Goal: Information Seeking & Learning: Learn about a topic

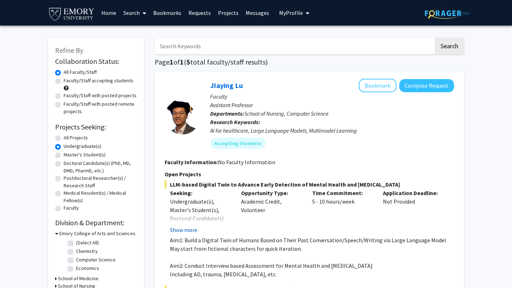
scroll to position [6, 0]
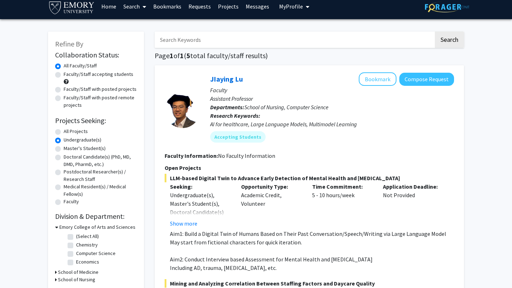
click at [64, 74] on label "Faculty/Staff accepting students" at bounding box center [99, 74] width 70 height 7
click at [64, 74] on input "Faculty/Staff accepting students" at bounding box center [66, 73] width 5 height 5
radio input "true"
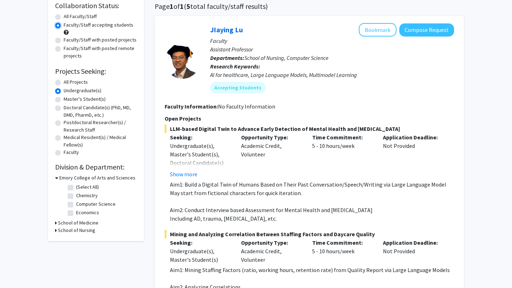
scroll to position [70, 0]
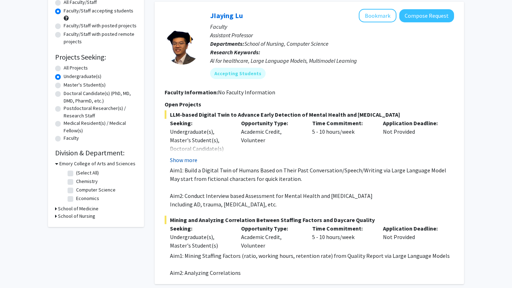
click at [187, 161] on button "Show more" at bounding box center [183, 160] width 27 height 9
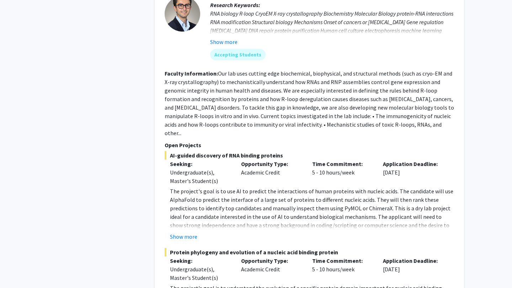
scroll to position [425, 0]
click at [177, 232] on button "Show more" at bounding box center [183, 236] width 27 height 9
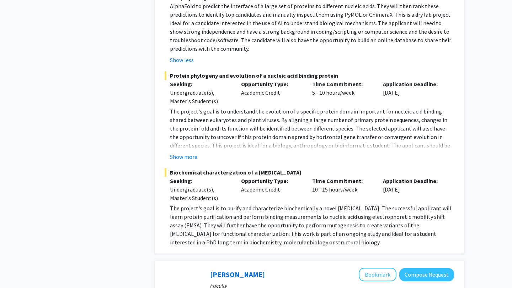
scroll to position [619, 0]
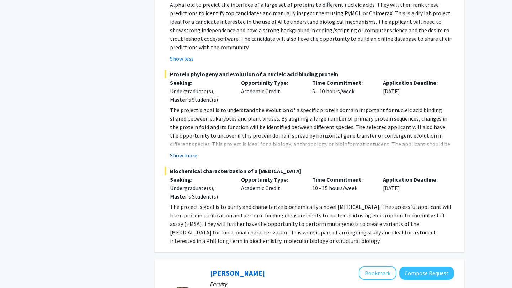
click at [187, 151] on button "Show more" at bounding box center [183, 155] width 27 height 9
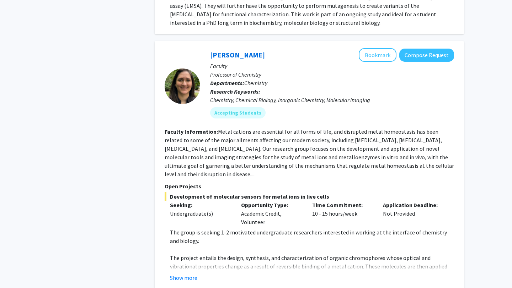
scroll to position [856, 0]
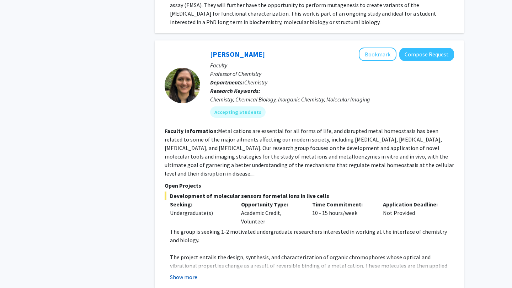
click at [173, 273] on button "Show more" at bounding box center [183, 277] width 27 height 9
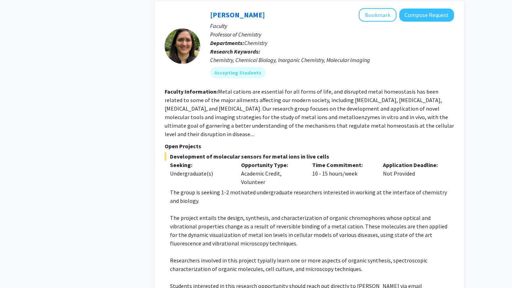
scroll to position [895, 0]
click at [444, 117] on fg-search-faculty "Daniela Buccella Bookmark Compose Request Faculty Professor of Chemistry Depart…" at bounding box center [308, 173] width 289 height 328
click at [440, 106] on fg-read-more "Metal cations are essential for all forms of life, and disrupted metal homeosta…" at bounding box center [308, 113] width 289 height 50
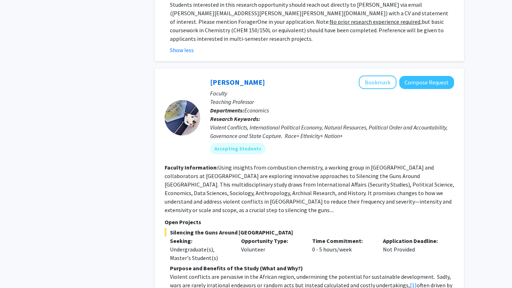
scroll to position [1178, 0]
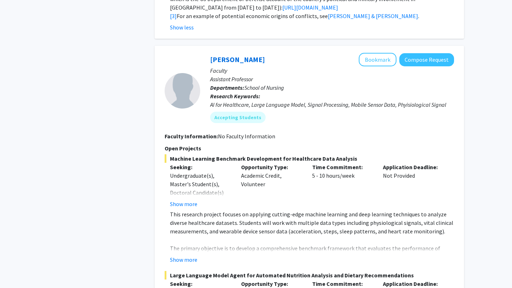
scroll to position [1721, 0]
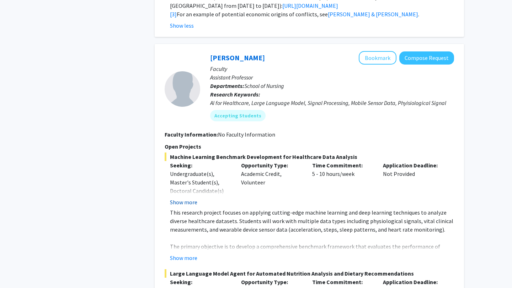
click at [183, 198] on button "Show more" at bounding box center [183, 202] width 27 height 9
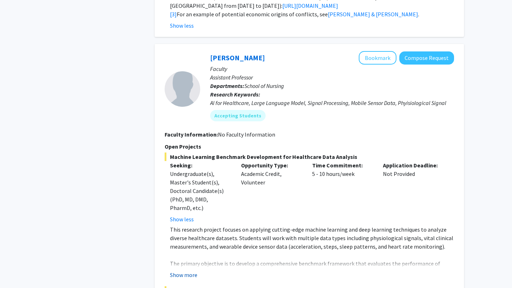
click at [184, 271] on button "Show more" at bounding box center [183, 275] width 27 height 9
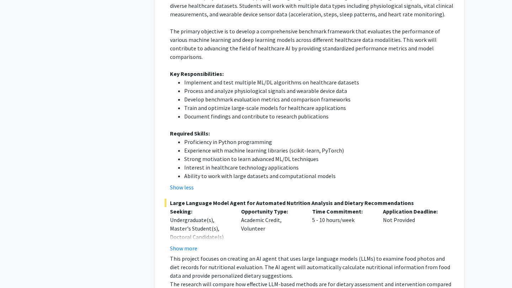
scroll to position [2000, 0]
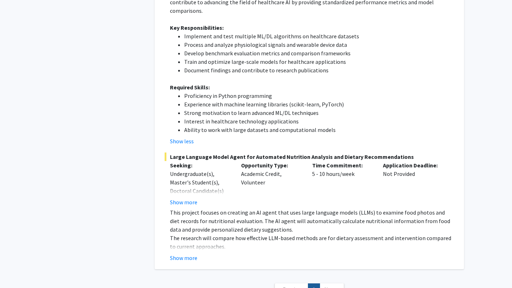
click at [329, 286] on span "Next »" at bounding box center [331, 289] width 15 height 7
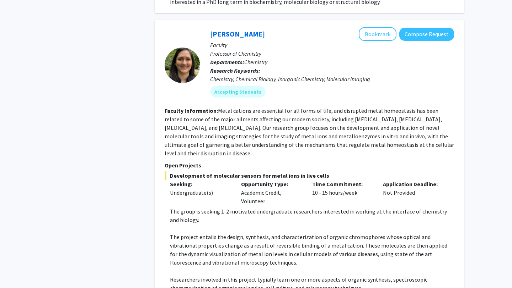
scroll to position [872, 0]
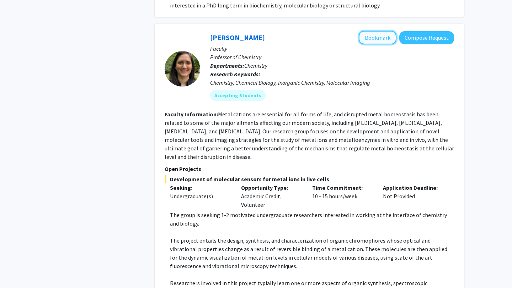
click at [389, 31] on button "Bookmark" at bounding box center [377, 37] width 38 height 13
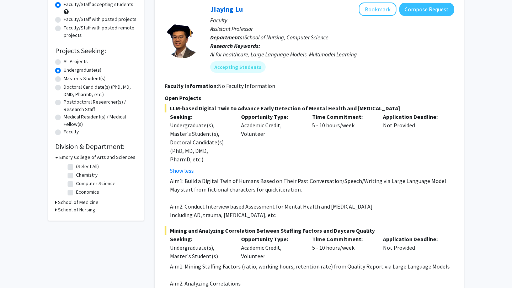
scroll to position [0, 0]
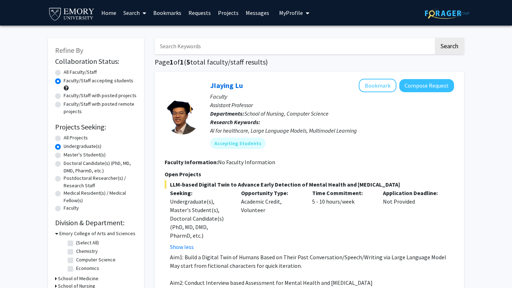
radio input "true"
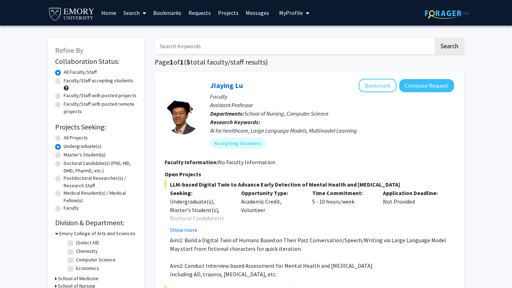
radio input "true"
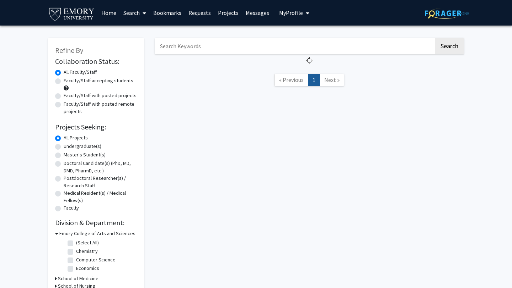
scroll to position [6, 0]
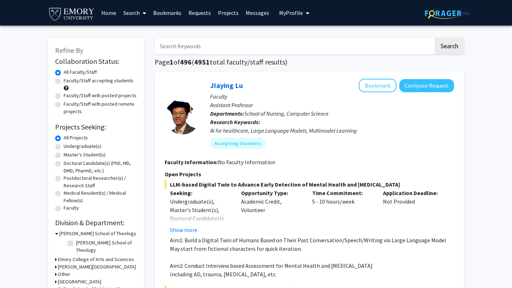
click at [88, 147] on label "Undergraduate(s)" at bounding box center [83, 146] width 38 height 7
click at [68, 147] on input "Undergraduate(s)" at bounding box center [66, 145] width 5 height 5
radio input "true"
click at [77, 14] on img at bounding box center [71, 14] width 47 height 16
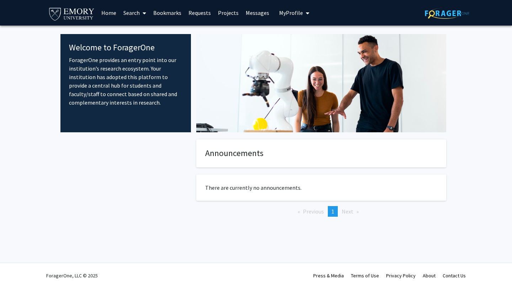
click at [78, 14] on img at bounding box center [71, 14] width 47 height 16
click at [107, 11] on link "Home" at bounding box center [109, 12] width 22 height 25
click at [131, 17] on link "Search" at bounding box center [135, 12] width 30 height 25
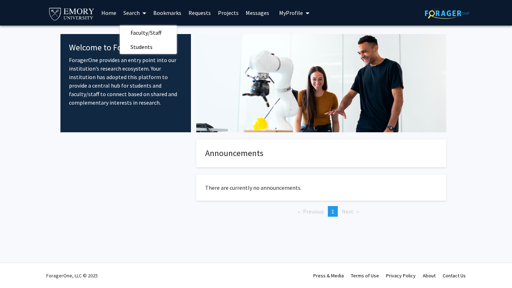
click at [66, 118] on div "Welcome to ForagerOne ForagerOne provides an entry point into our institution’s…" at bounding box center [125, 83] width 130 height 98
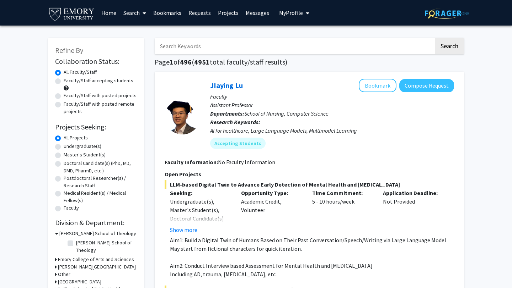
click at [305, 15] on icon "My profile dropdown to access profile and logout" at bounding box center [307, 13] width 4 height 6
click at [304, 37] on span "[PERSON_NAME]" at bounding box center [323, 33] width 43 height 8
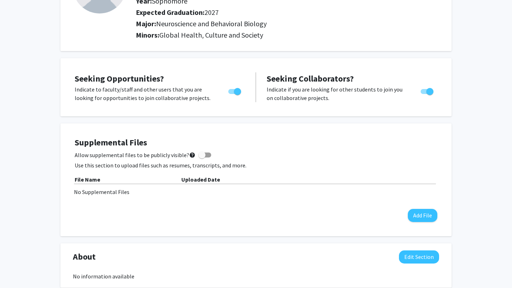
scroll to position [88, 0]
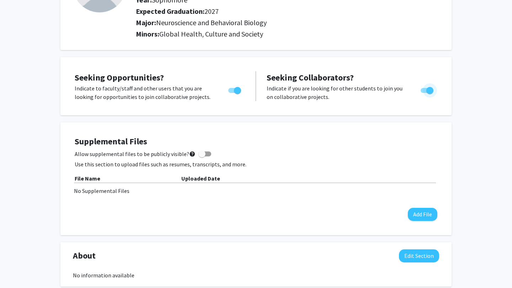
click at [427, 94] on label "Toggle" at bounding box center [425, 90] width 16 height 9
click at [424, 93] on input "Would you like to receive other student requests to work with you?" at bounding box center [423, 93] width 0 height 0
checkbox input "false"
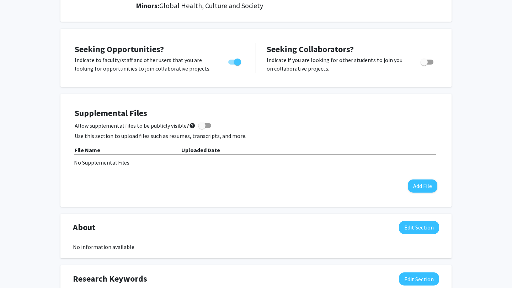
scroll to position [0, 0]
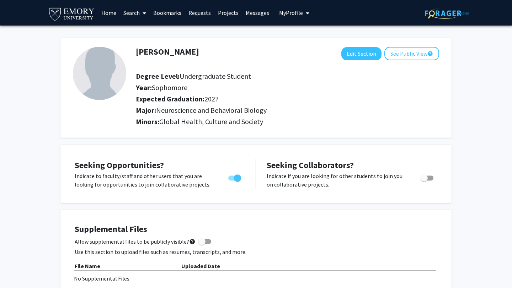
click at [80, 11] on img at bounding box center [71, 14] width 47 height 16
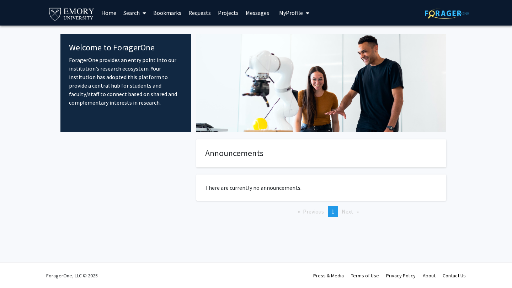
click at [104, 79] on p "ForagerOne provides an entry point into our institution’s research ecosystem. Y…" at bounding box center [125, 81] width 113 height 51
